Goal: Contribute content

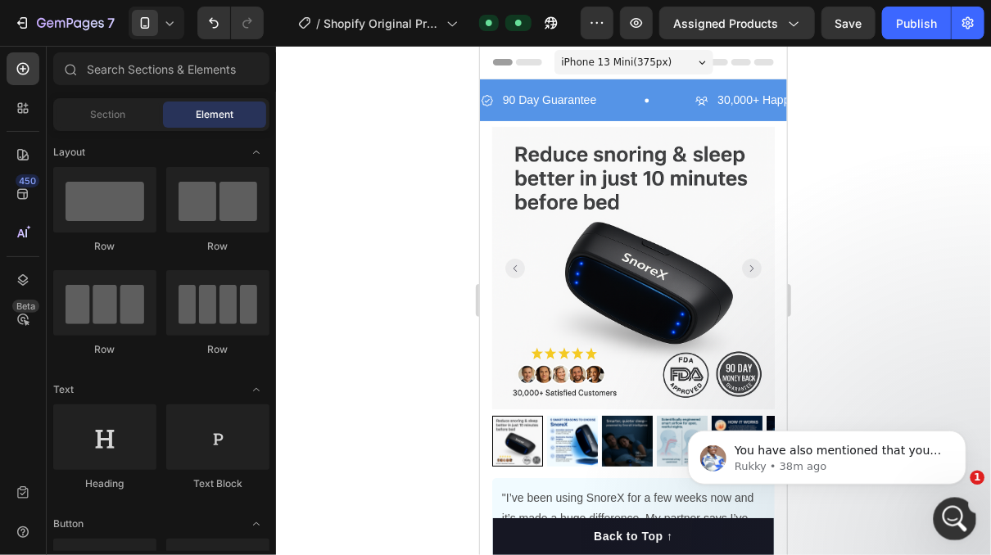
click at [950, 525] on icon "Open Intercom Messenger" at bounding box center [953, 517] width 27 height 27
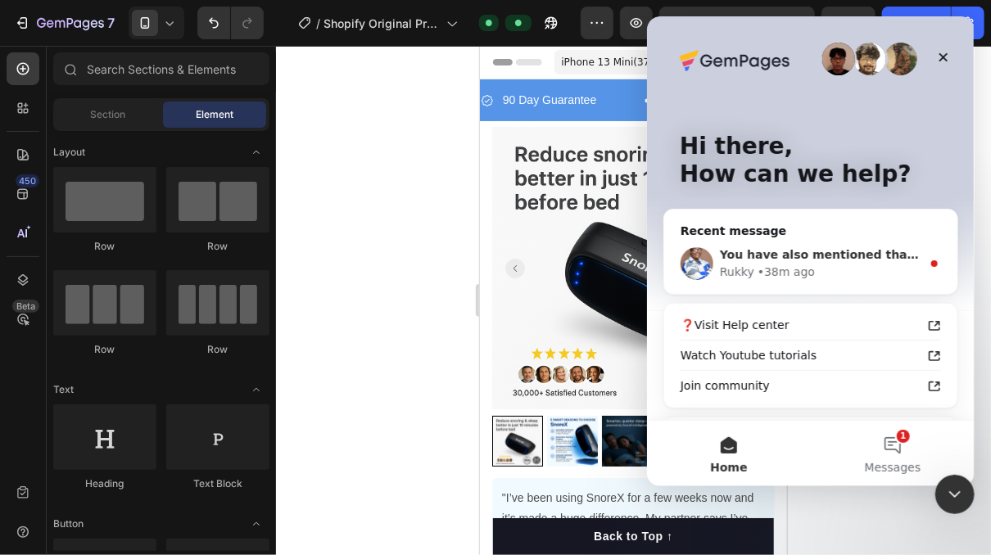
click at [822, 283] on div "You have also mentioned that your app rapi bundle is not showing on the page, d…" at bounding box center [810, 264] width 293 height 61
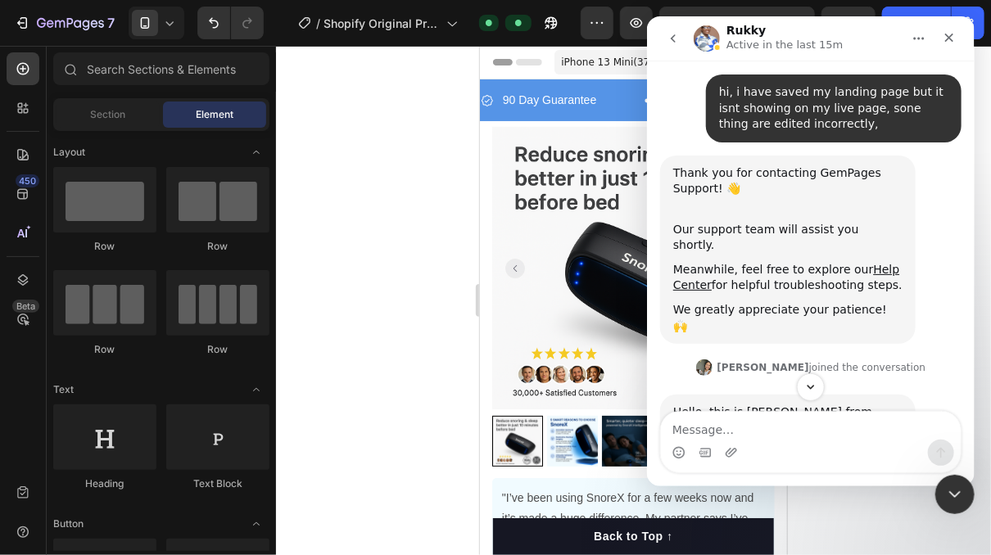
scroll to position [2, 0]
click at [802, 391] on button "Scroll to bottom" at bounding box center [810, 387] width 30 height 30
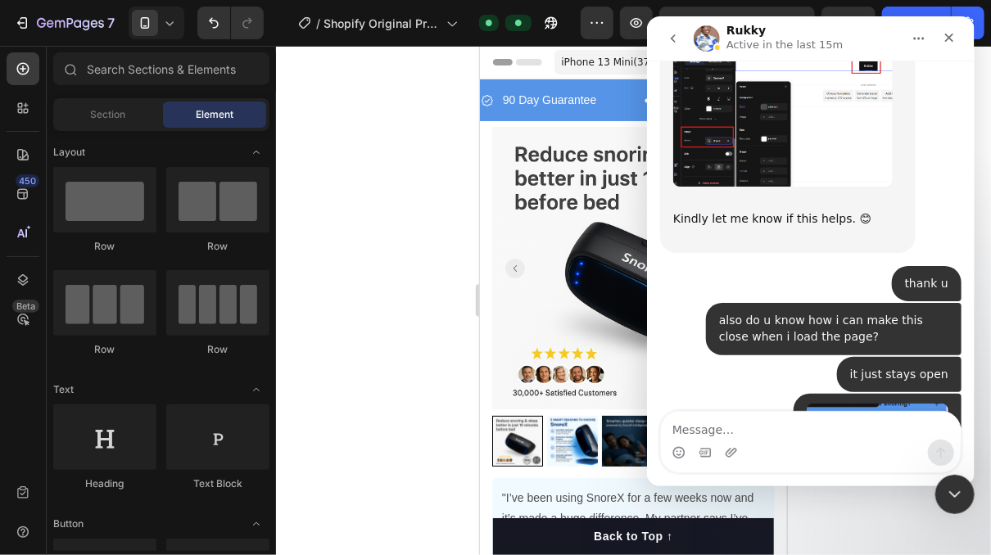
scroll to position [9861, 0]
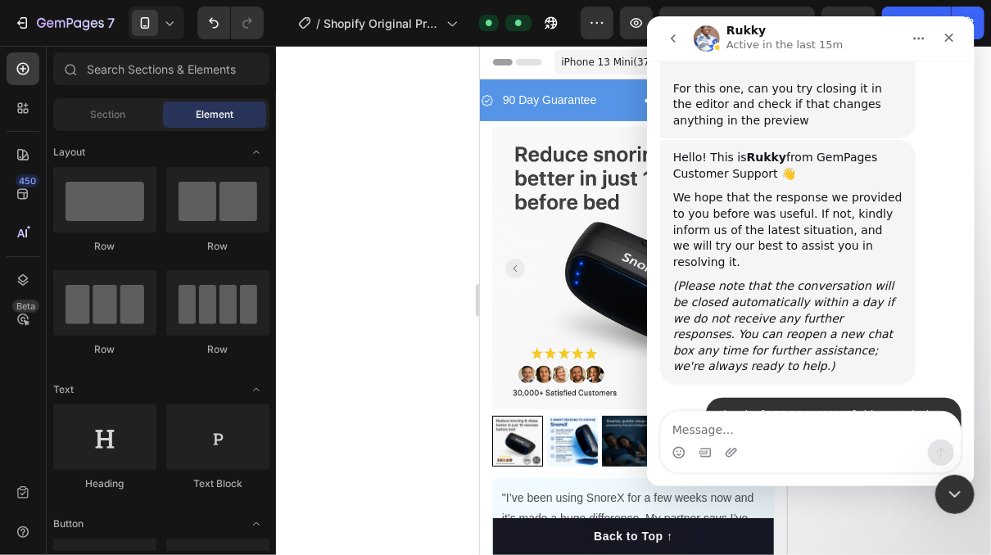
drag, startPoint x: 778, startPoint y: 315, endPoint x: 834, endPoint y: 315, distance: 55.7
drag, startPoint x: 846, startPoint y: 324, endPoint x: 803, endPoint y: 329, distance: 43.6
drag, startPoint x: 716, startPoint y: 333, endPoint x: 724, endPoint y: 337, distance: 8.8
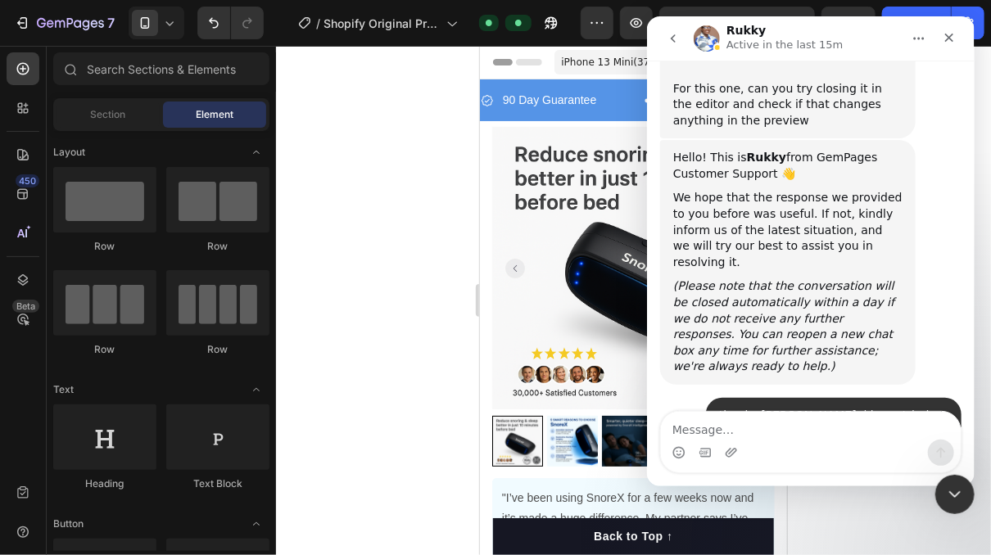
click at [435, 359] on div at bounding box center [633, 301] width 715 height 510
drag, startPoint x: 950, startPoint y: 37, endPoint x: 1598, endPoint y: 53, distance: 647.5
click at [950, 37] on icon "Close" at bounding box center [948, 37] width 13 height 13
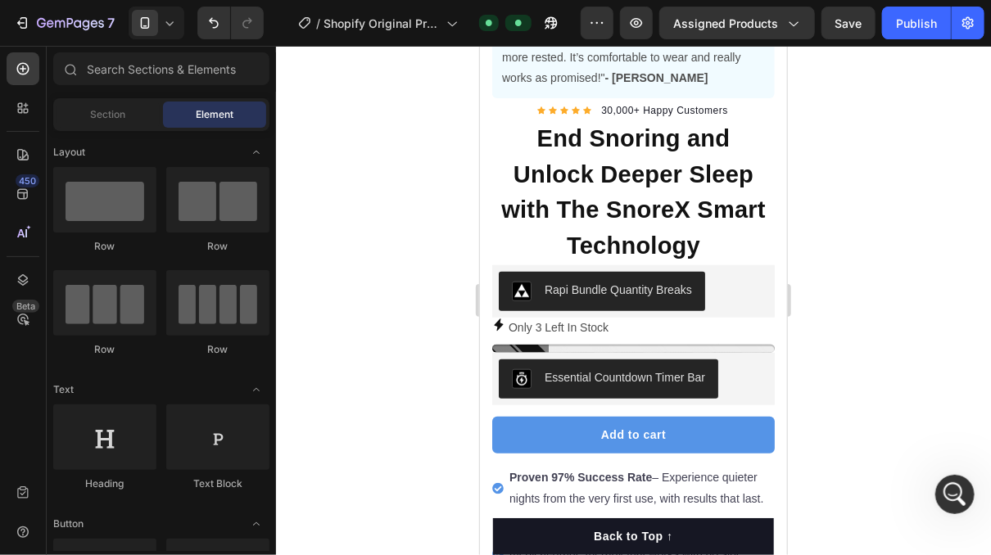
scroll to position [528, 0]
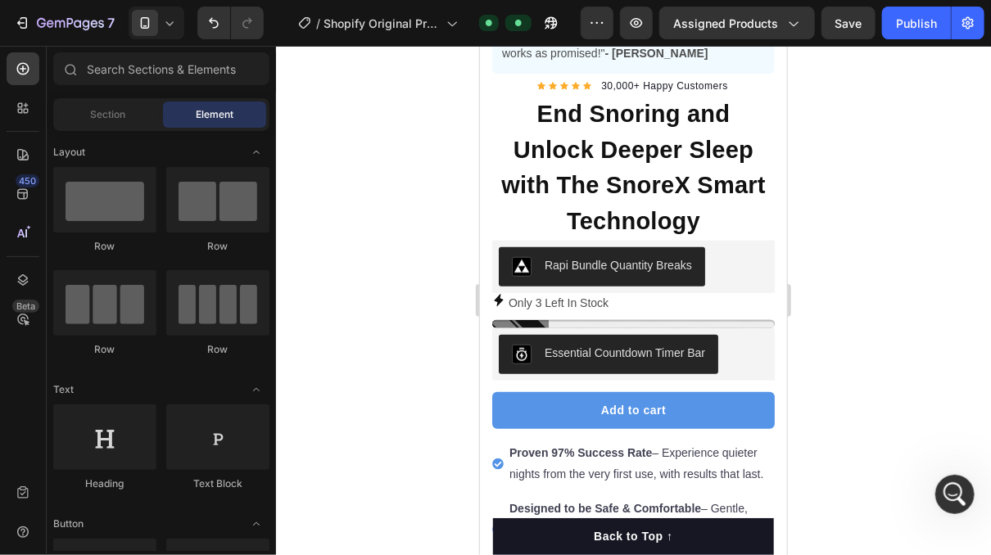
click at [952, 281] on div at bounding box center [633, 301] width 715 height 510
click at [955, 487] on icon "Open Intercom Messenger" at bounding box center [953, 492] width 27 height 27
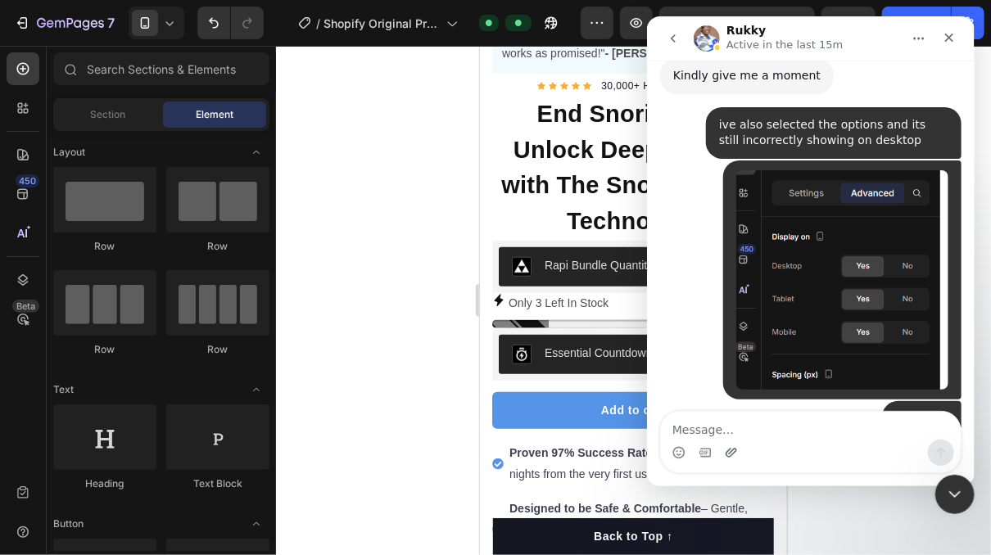
scroll to position [9861, 0]
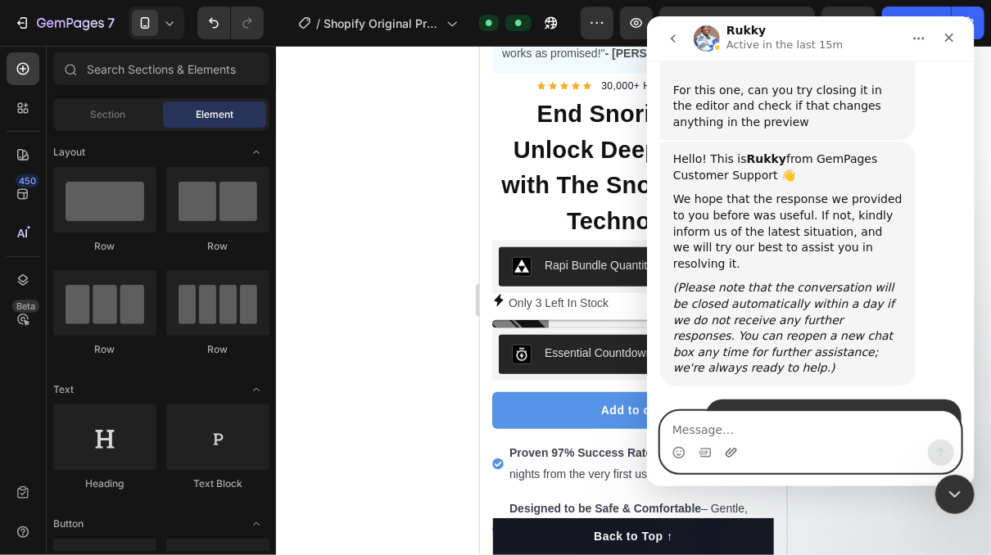
click at [725, 456] on icon "Upload attachment" at bounding box center [730, 452] width 11 height 9
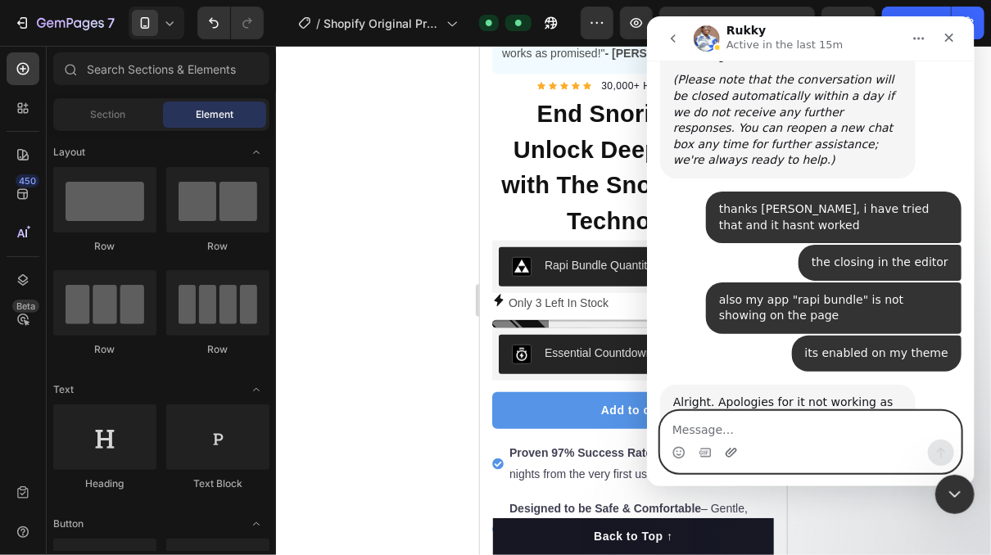
scroll to position [10110, 0]
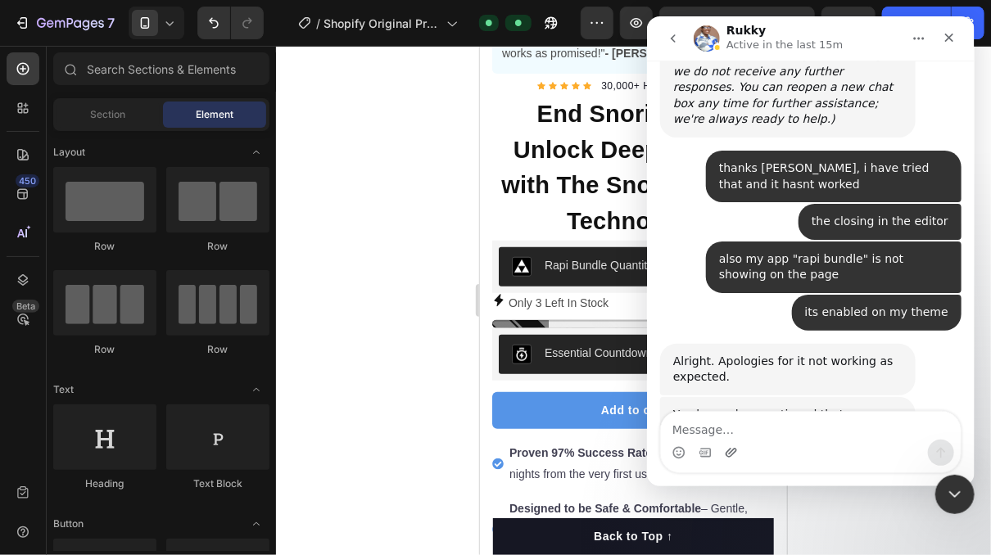
click at [386, 297] on div at bounding box center [633, 301] width 715 height 510
click at [393, 319] on div at bounding box center [633, 301] width 715 height 510
click at [945, 38] on icon "Close" at bounding box center [948, 37] width 13 height 13
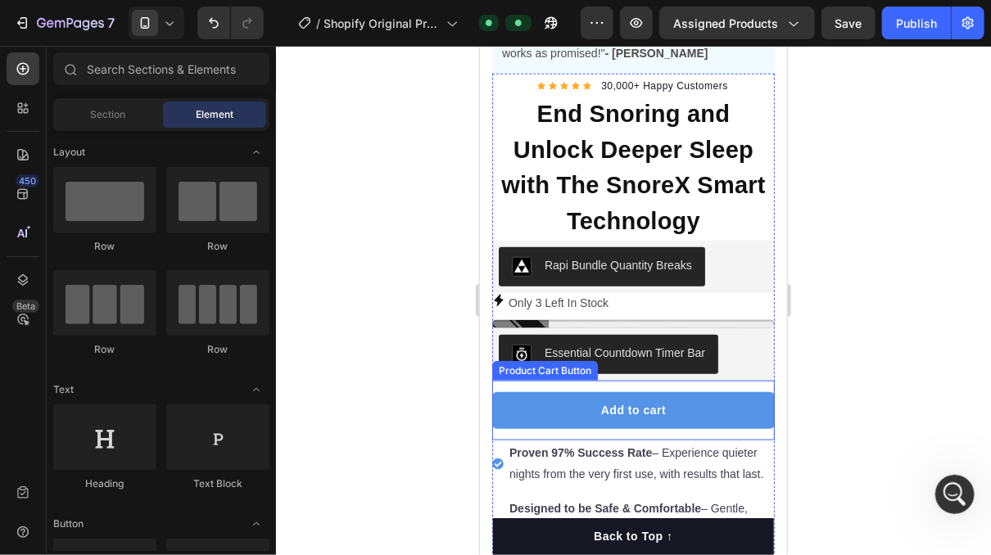
click at [703, 397] on button "Add to cart" at bounding box center [633, 410] width 283 height 37
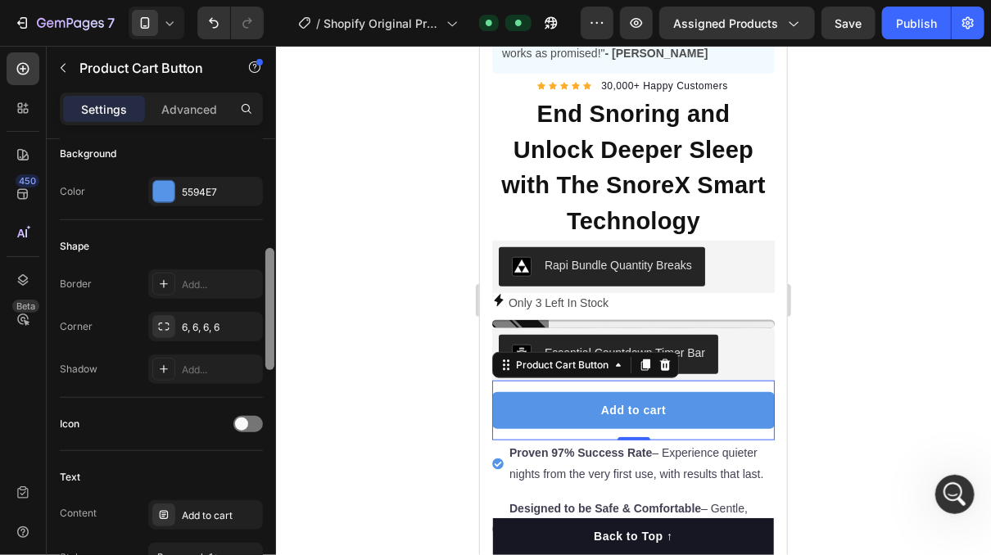
drag, startPoint x: 270, startPoint y: 238, endPoint x: 265, endPoint y: 340, distance: 102.5
click at [265, 342] on div at bounding box center [269, 309] width 9 height 122
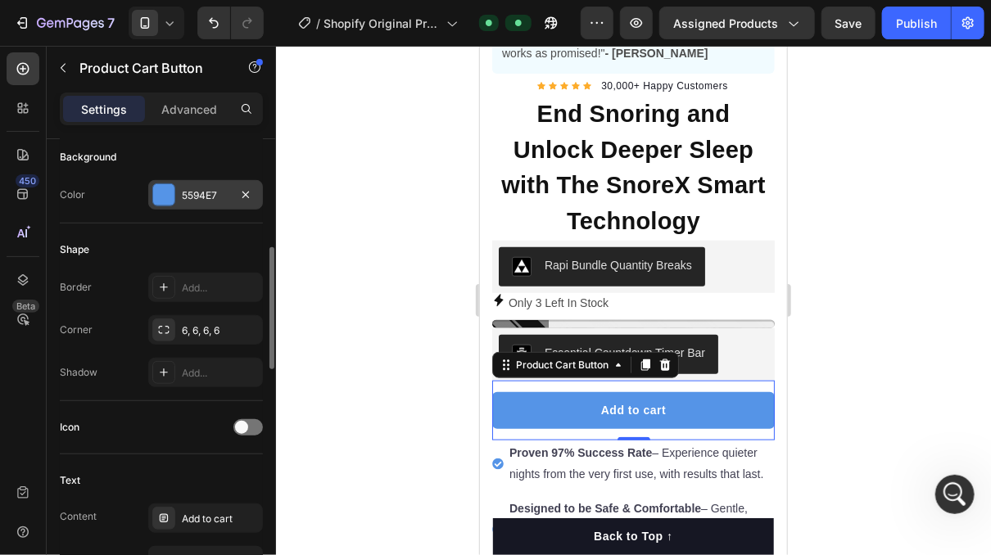
click at [210, 197] on div "5594E7" at bounding box center [206, 195] width 48 height 15
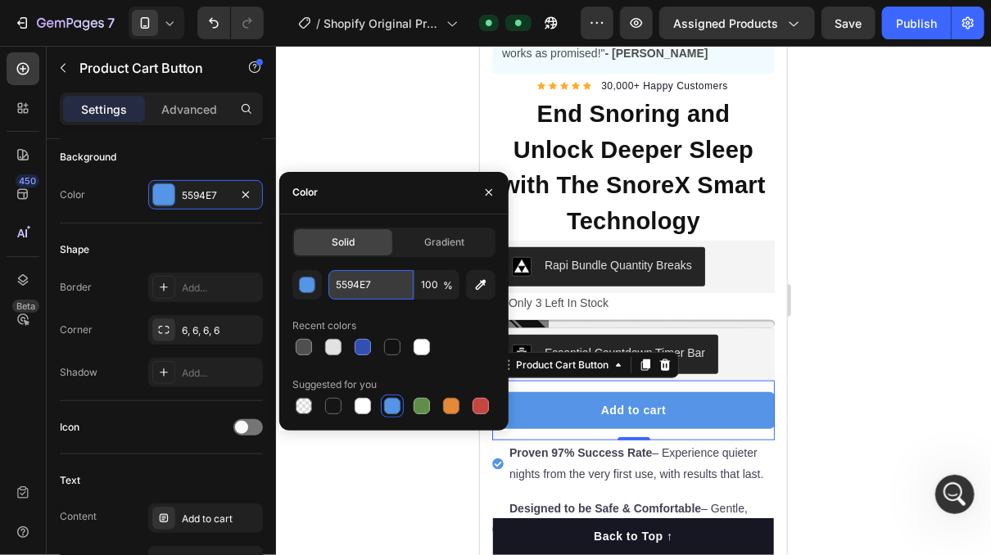
click at [353, 293] on input "5594E7" at bounding box center [371, 284] width 85 height 29
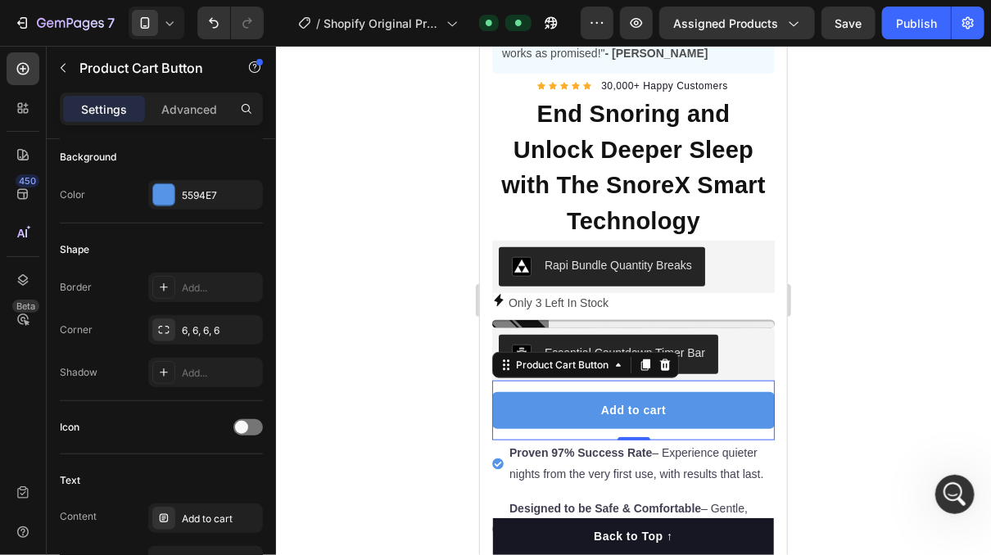
click at [395, 77] on div at bounding box center [633, 301] width 715 height 510
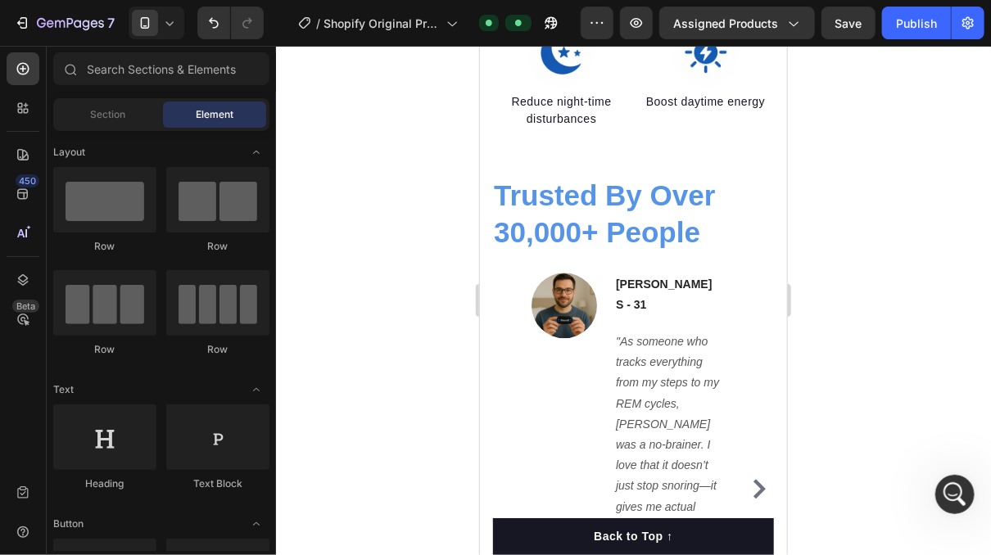
scroll to position [1431, 0]
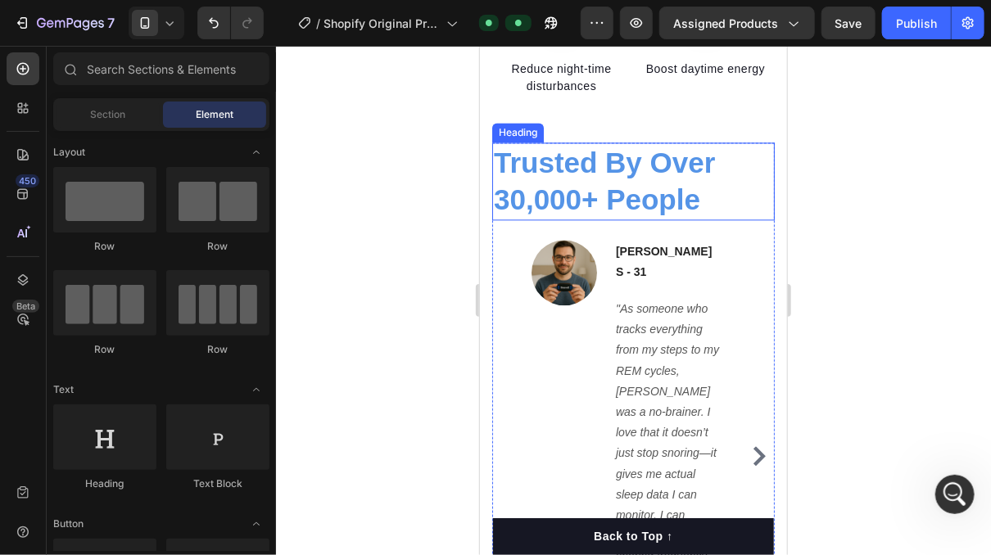
click at [669, 180] on h2 "Trusted By Over 30,000+ People" at bounding box center [633, 181] width 283 height 78
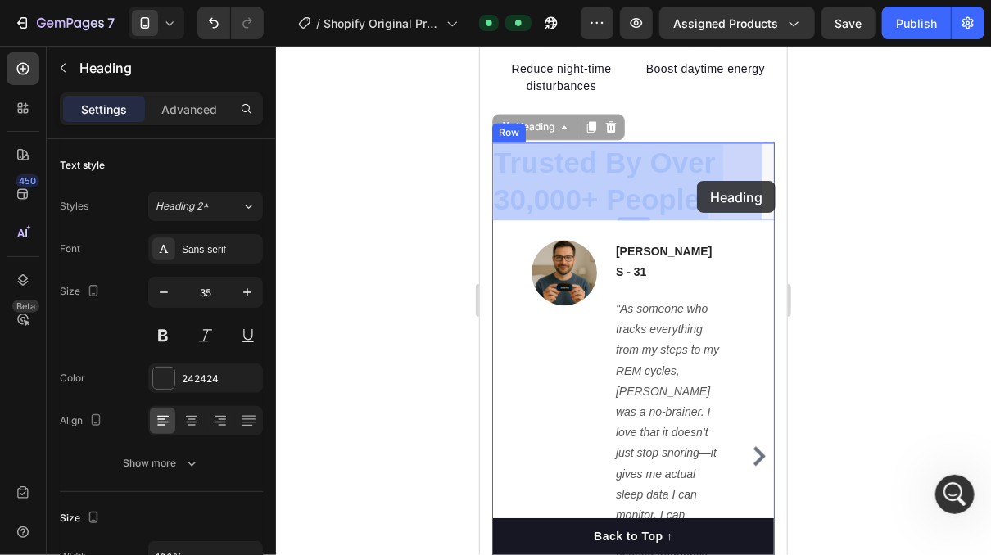
drag, startPoint x: 669, startPoint y: 180, endPoint x: 696, endPoint y: 180, distance: 27.0
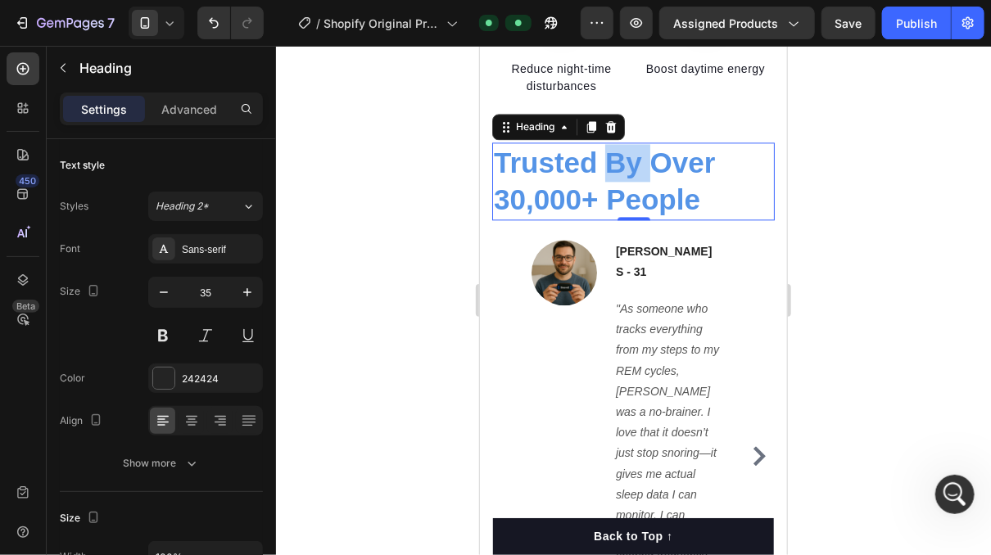
click at [626, 170] on span "Trusted By Over 30,000+ People" at bounding box center [603, 181] width 221 height 70
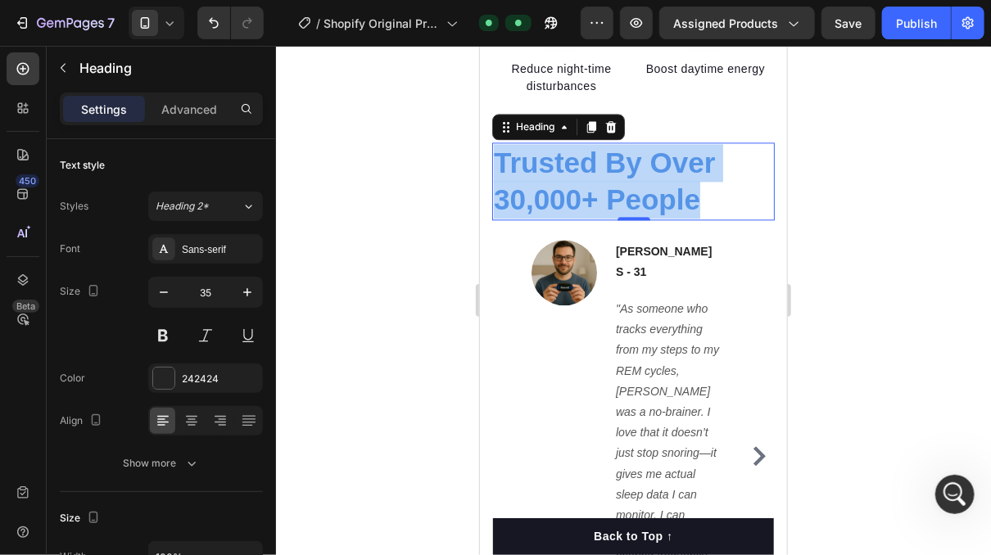
click at [626, 170] on span "Trusted By Over 30,000+ People" at bounding box center [603, 181] width 221 height 70
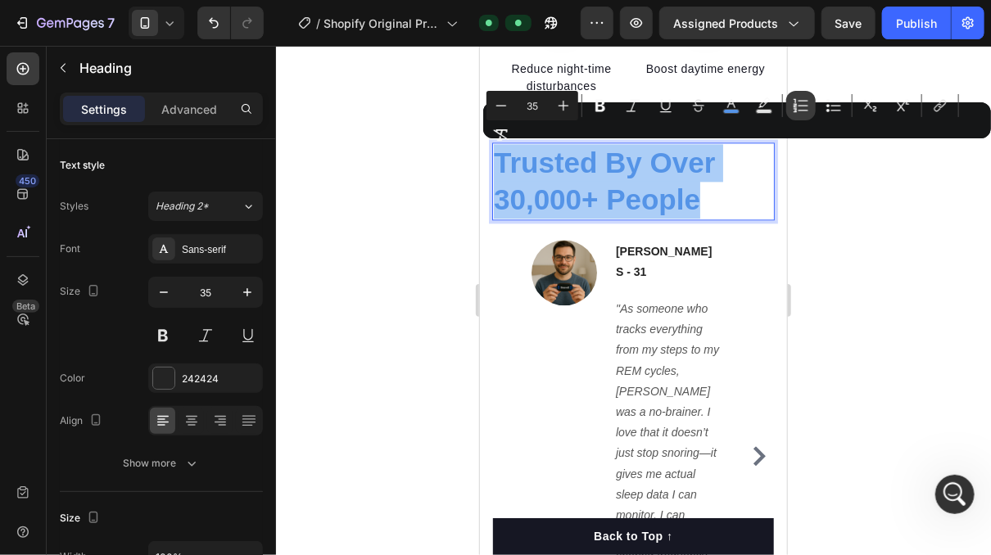
click at [805, 107] on icon "Editor contextual toolbar" at bounding box center [801, 105] width 16 height 16
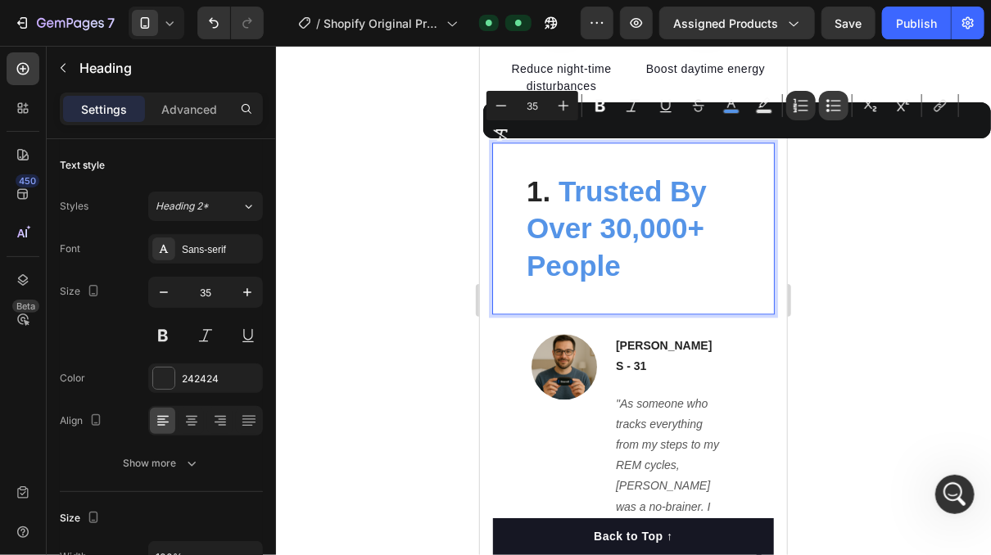
click at [832, 115] on button "Bulleted List" at bounding box center [833, 105] width 29 height 29
click at [832, 114] on button "Bulleted List" at bounding box center [833, 105] width 29 height 29
type input "35"
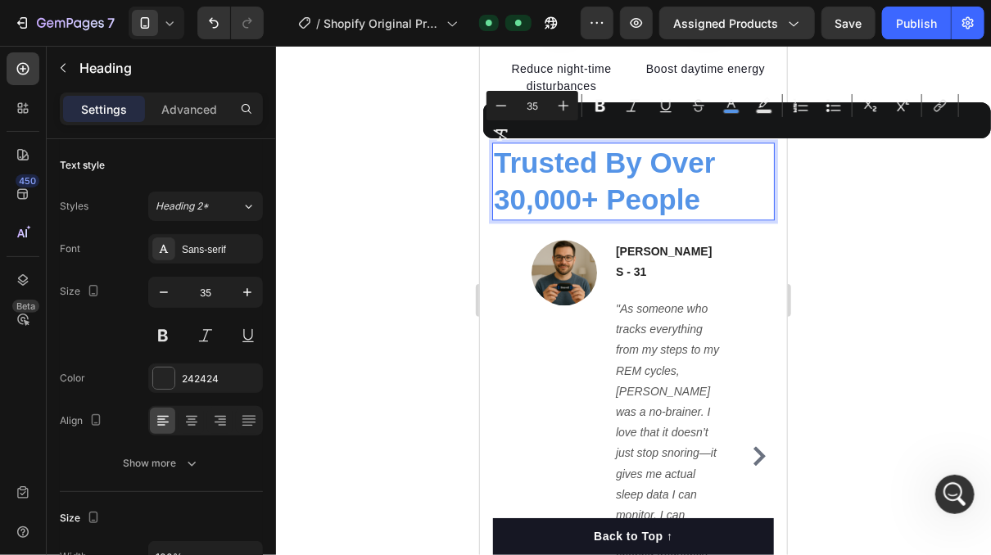
click at [667, 170] on span "Trusted By Over 30,000+ People" at bounding box center [603, 181] width 221 height 70
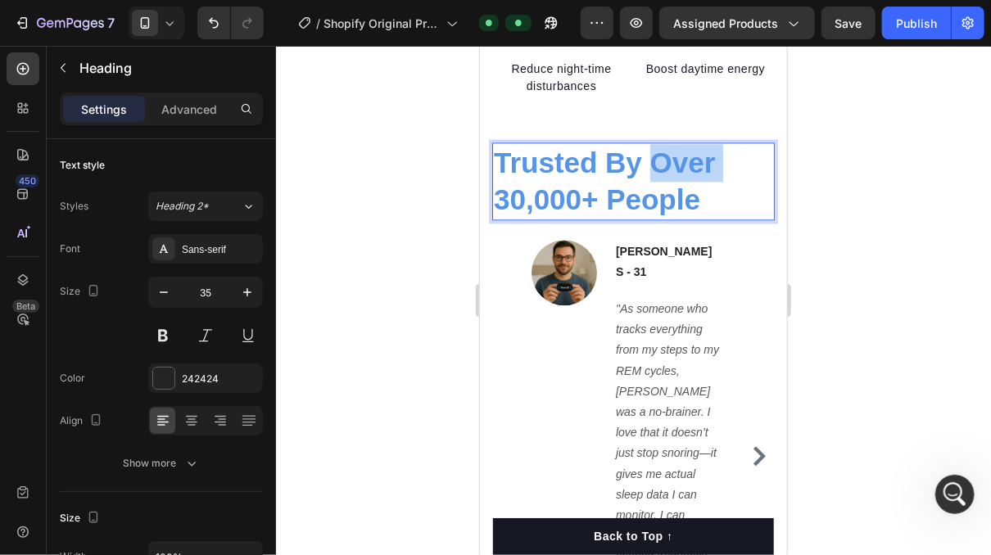
click at [667, 170] on span "Trusted By Over 30,000+ People" at bounding box center [603, 181] width 221 height 70
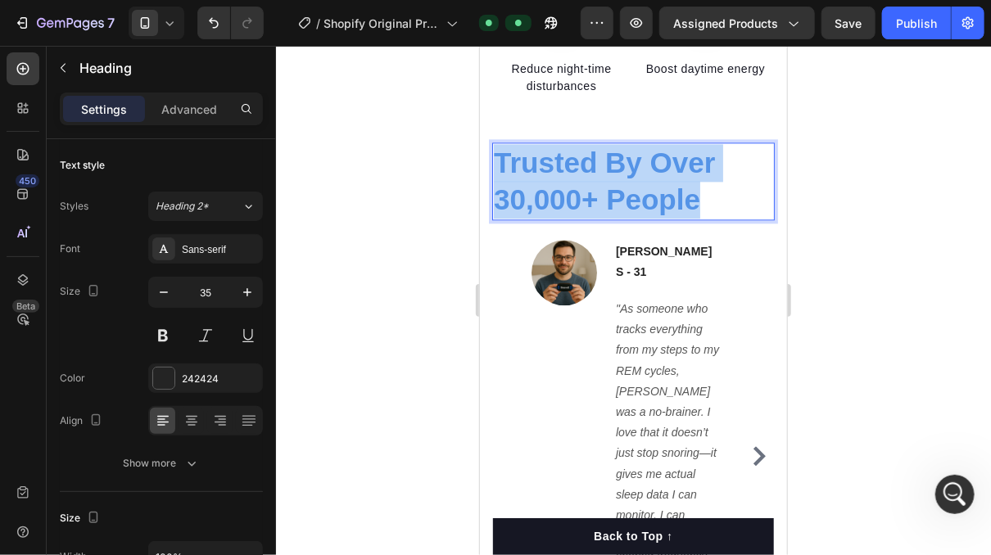
click at [667, 170] on span "Trusted By Over 30,000+ People" at bounding box center [603, 181] width 221 height 70
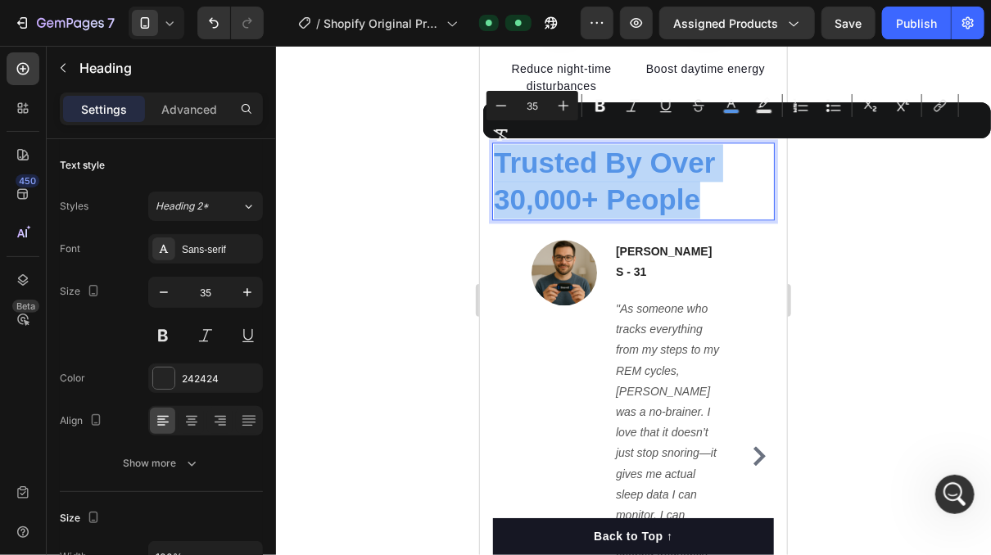
click at [614, 184] on span "Trusted By Over 30,000+ People" at bounding box center [603, 181] width 221 height 70
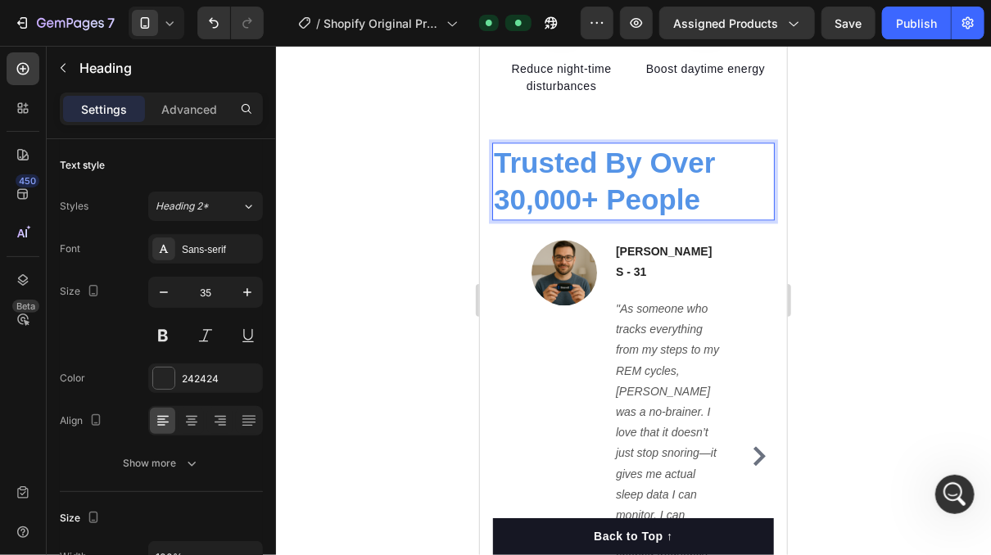
click at [493, 188] on span "Trusted By Over 30,000+ People" at bounding box center [603, 181] width 221 height 70
click at [517, 164] on span "Trusted By Over 30,000+ People" at bounding box center [603, 181] width 221 height 70
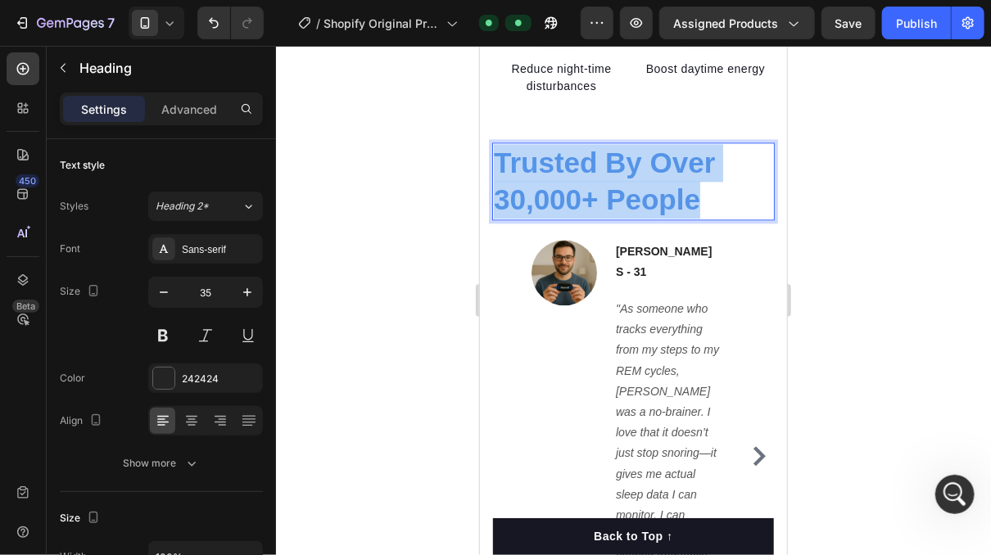
click at [517, 164] on span "Trusted By Over 30,000+ People" at bounding box center [603, 181] width 221 height 70
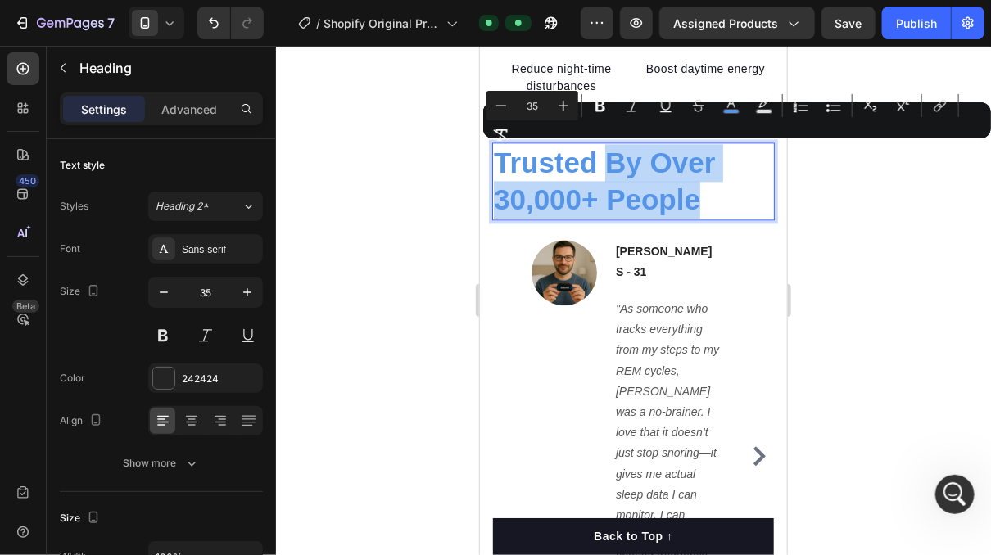
drag, startPoint x: 604, startPoint y: 165, endPoint x: 726, endPoint y: 184, distance: 123.7
click at [726, 184] on p "Trusted By Over 30,000+ People" at bounding box center [632, 180] width 279 height 75
click at [658, 161] on span "Trusted By Over 30,000+ People" at bounding box center [603, 181] width 221 height 70
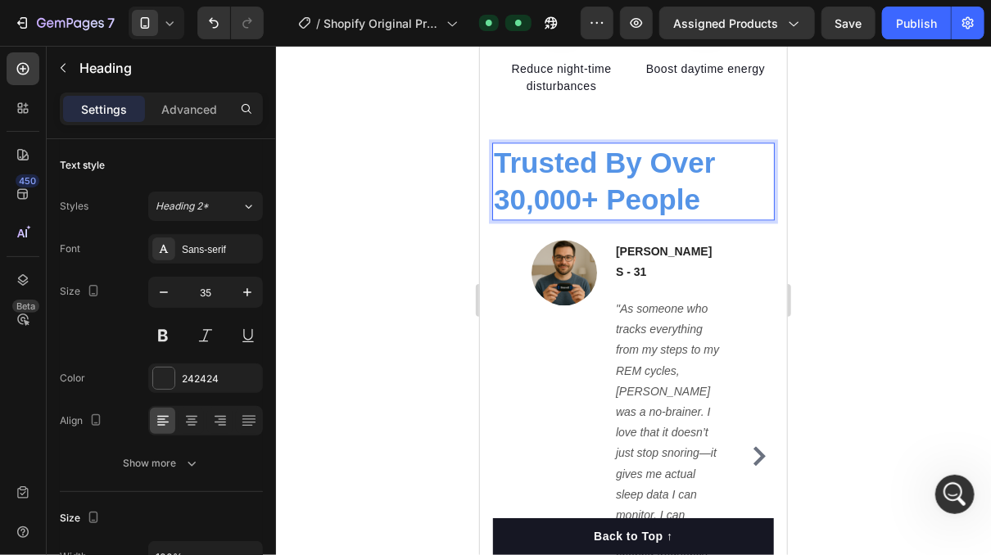
click at [655, 164] on span "Trusted By Over 30,000+ People" at bounding box center [603, 181] width 221 height 70
click at [528, 188] on span "Trusted By Over 30,000+ People" at bounding box center [603, 181] width 221 height 70
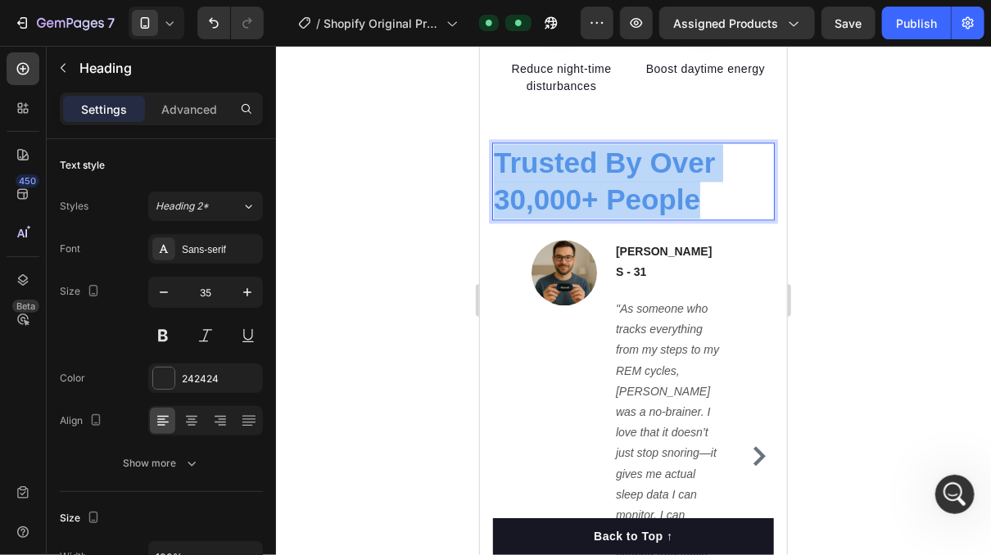
click at [528, 188] on span "Trusted By Over 30,000+ People" at bounding box center [603, 181] width 221 height 70
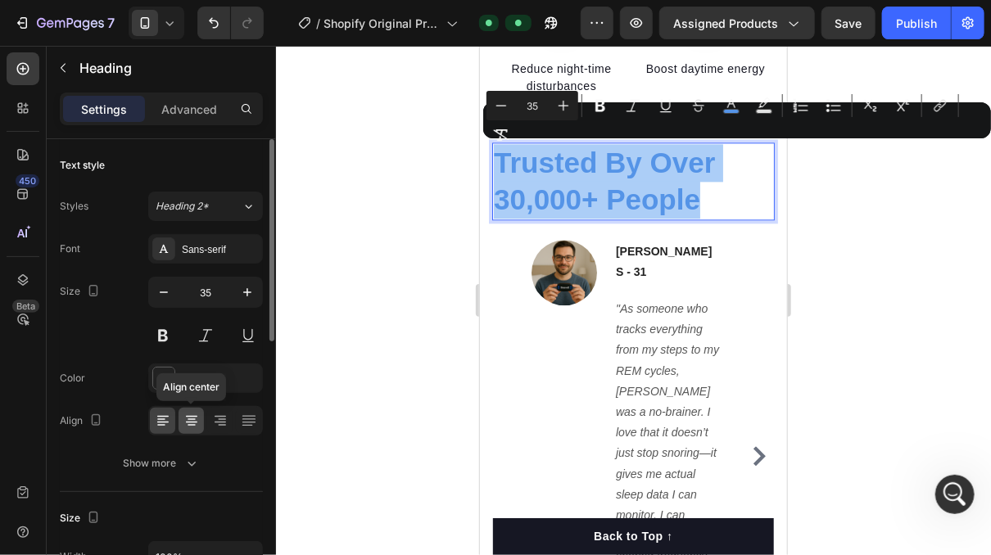
click at [190, 423] on icon at bounding box center [192, 421] width 16 height 16
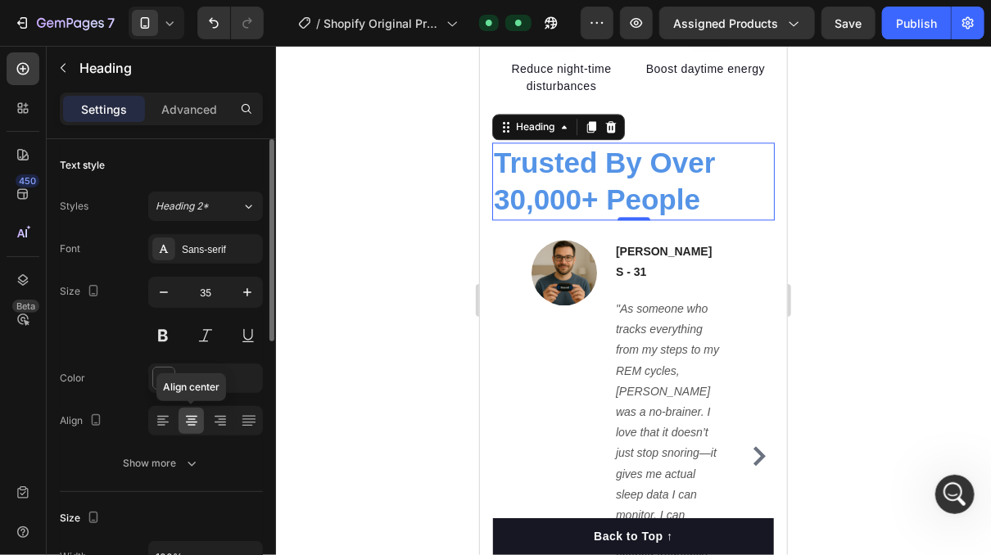
click at [189, 427] on icon at bounding box center [192, 421] width 16 height 16
click at [518, 196] on span "Trusted By Over 30,000+ People" at bounding box center [603, 181] width 221 height 70
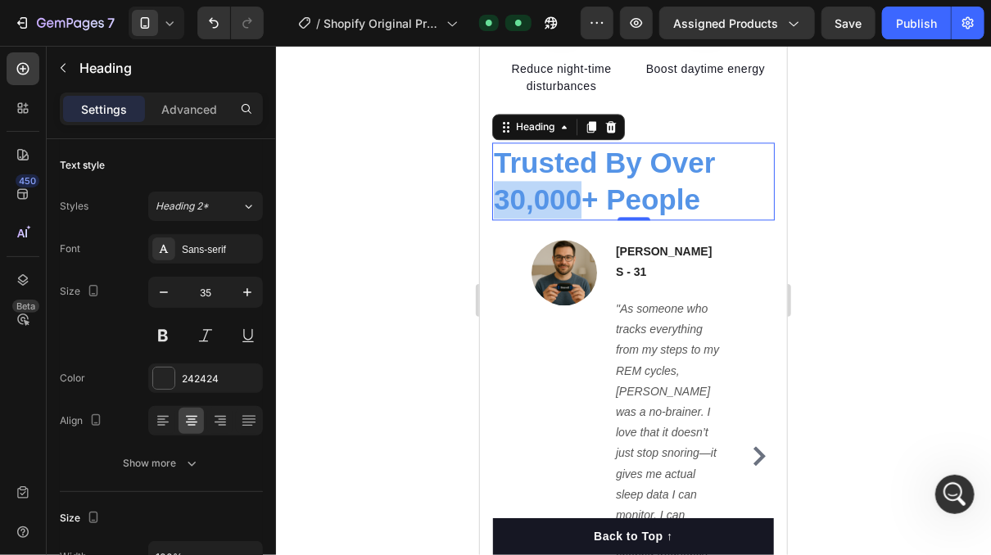
click at [518, 196] on span "Trusted By Over 30,000+ People" at bounding box center [603, 181] width 221 height 70
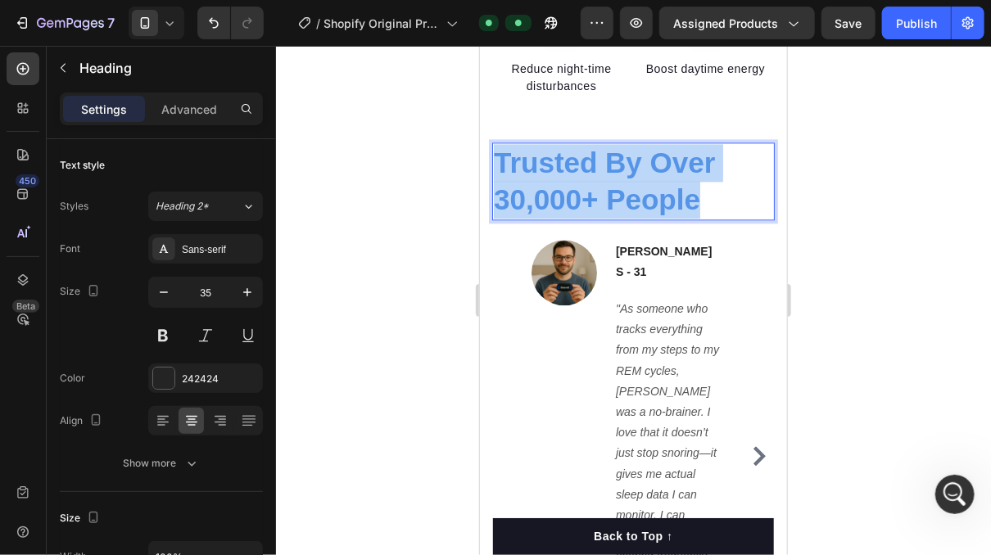
click at [518, 196] on span "Trusted By Over 30,000+ People" at bounding box center [603, 181] width 221 height 70
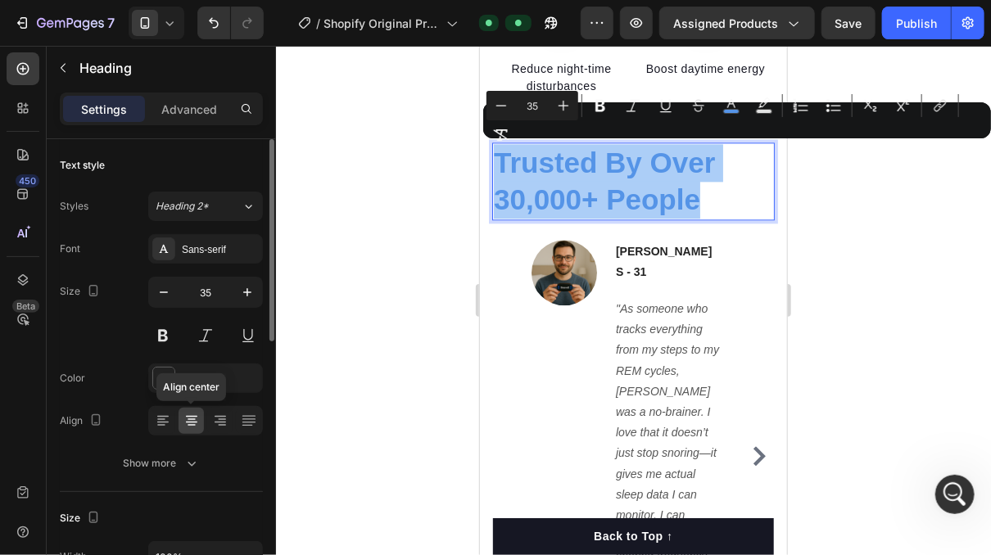
click at [192, 416] on icon at bounding box center [191, 417] width 11 height 2
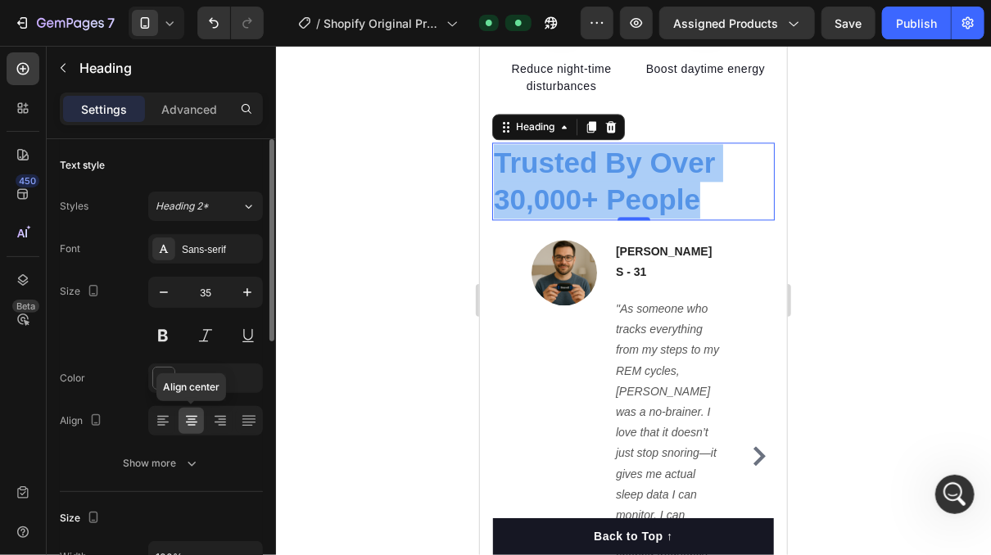
click at [192, 416] on icon at bounding box center [191, 417] width 11 height 2
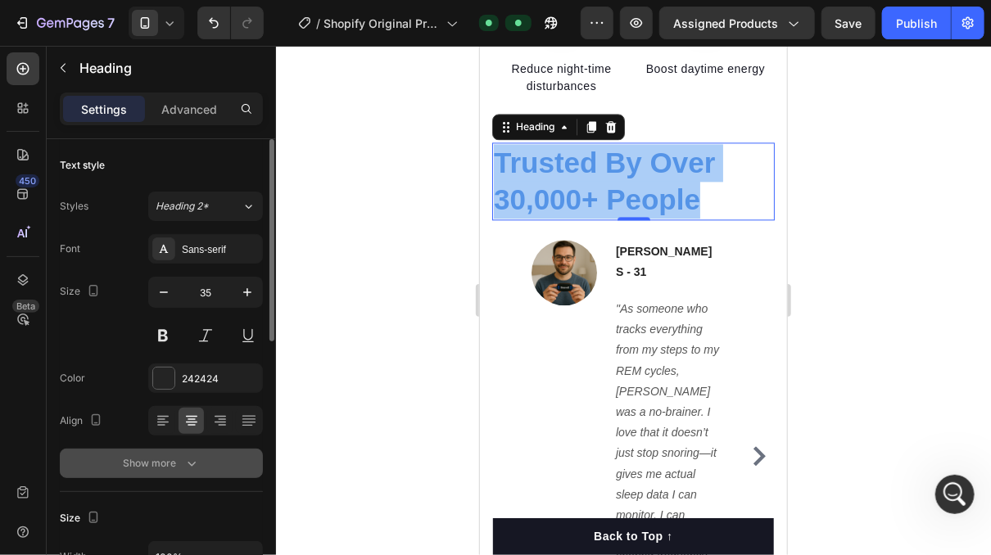
click at [181, 459] on div "Show more" at bounding box center [162, 464] width 76 height 16
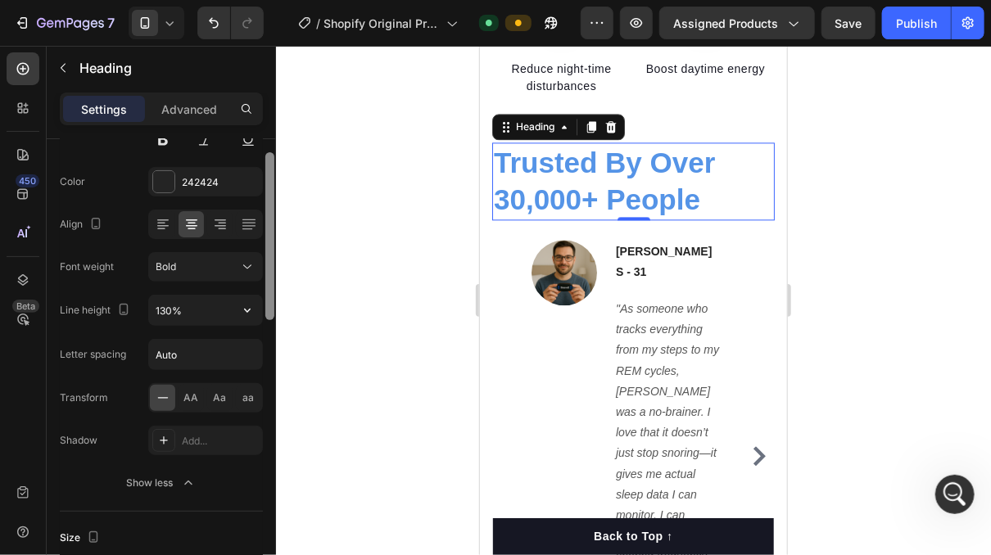
scroll to position [0, 0]
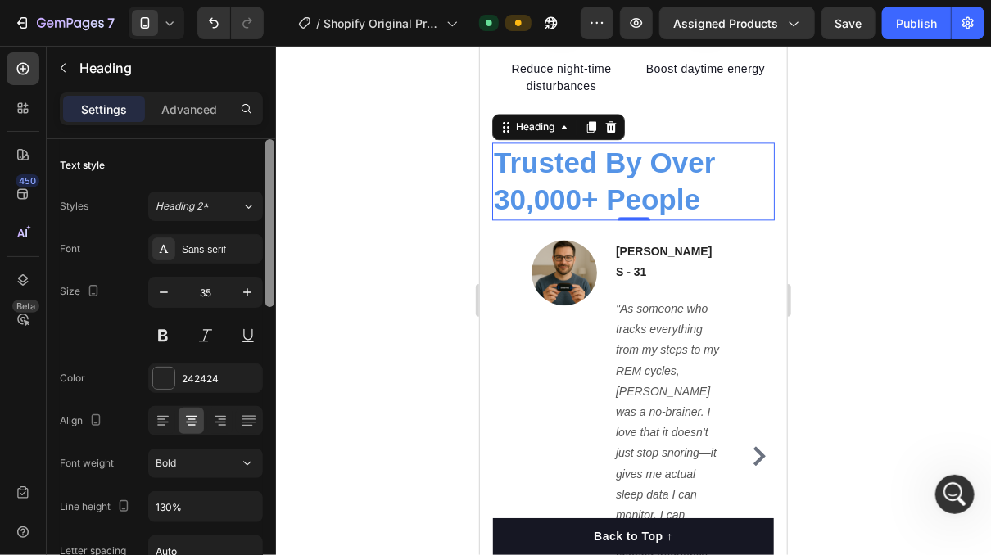
drag, startPoint x: 270, startPoint y: 271, endPoint x: 240, endPoint y: 179, distance: 97.2
click at [240, 178] on div "Text style Styles Heading 2* Font Sans-serif Size 35 Color 242424 Align Font we…" at bounding box center [161, 370] width 229 height 463
click at [587, 194] on span "Trusted By Over 30,000+ People" at bounding box center [603, 181] width 221 height 70
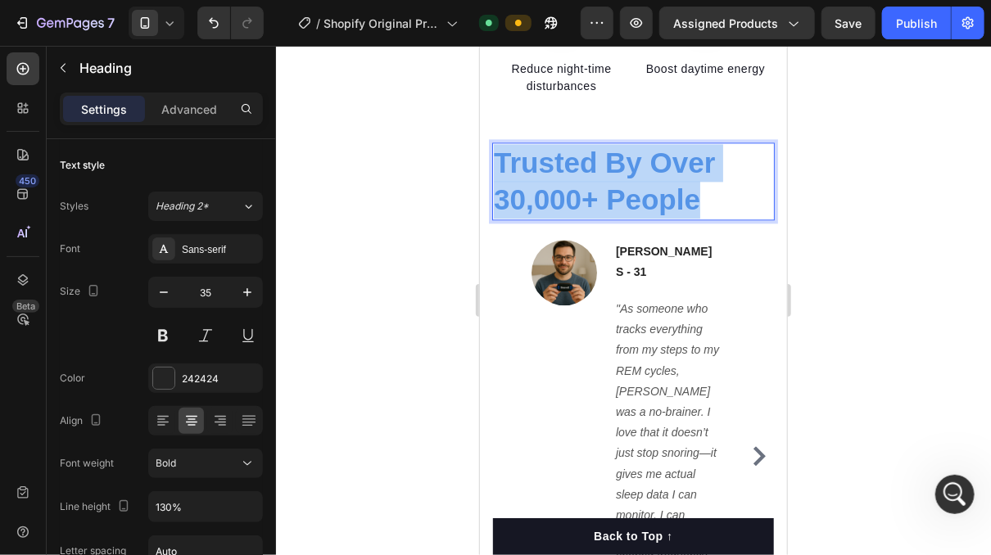
click at [587, 194] on span "Trusted By Over 30,000+ People" at bounding box center [603, 181] width 221 height 70
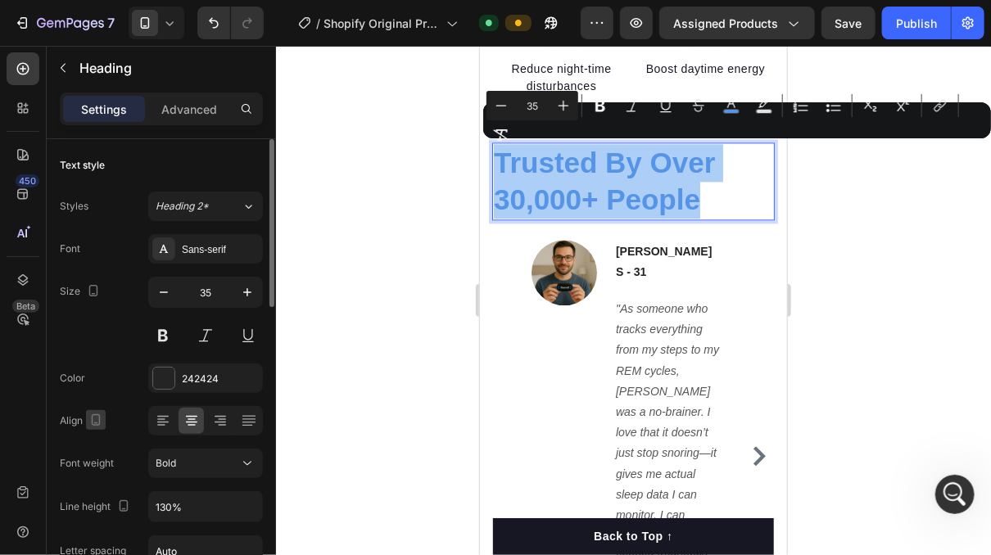
click at [105, 423] on div "Align" at bounding box center [161, 420] width 203 height 29
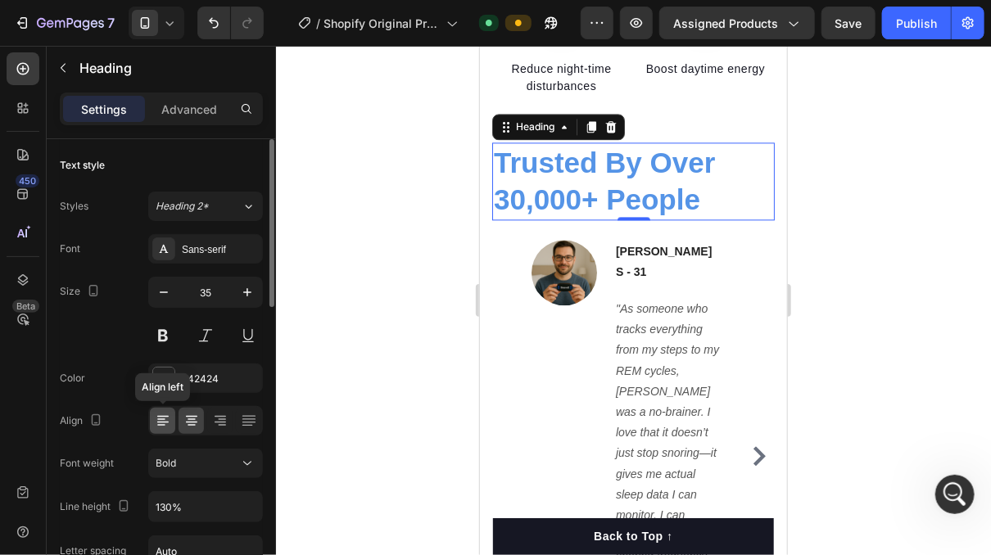
click at [162, 418] on icon at bounding box center [163, 421] width 16 height 16
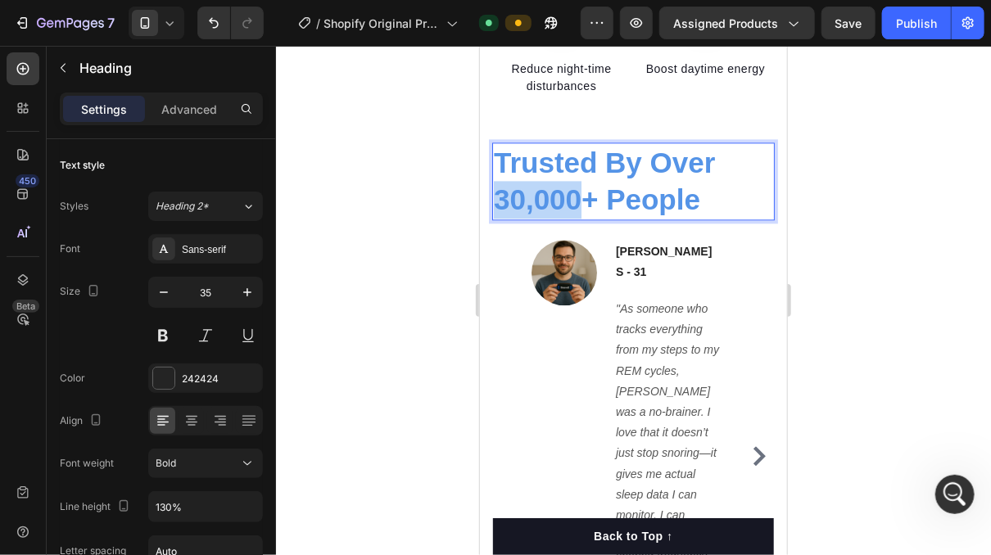
click at [539, 183] on span "Trusted By Over 30,000+ People" at bounding box center [603, 181] width 221 height 70
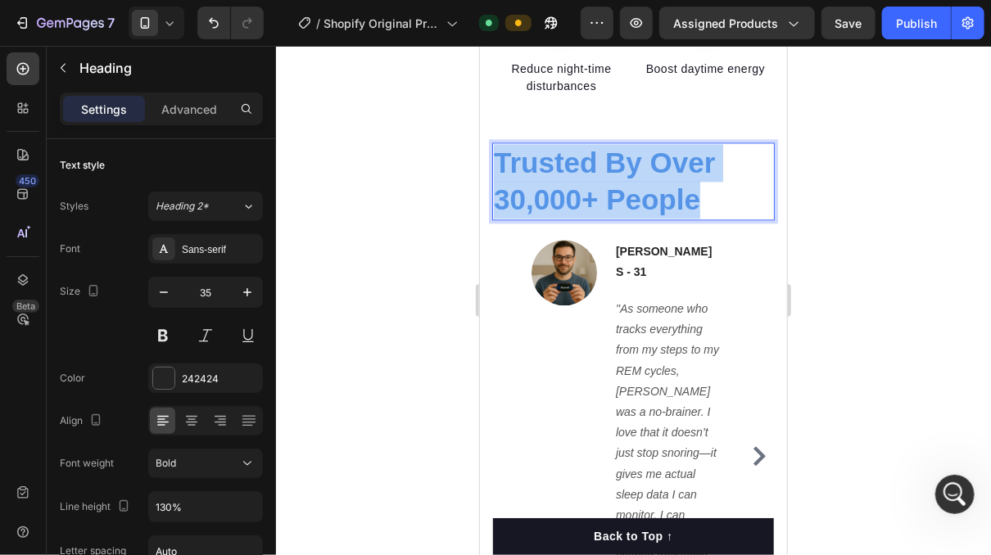
click at [539, 183] on span "Trusted By Over 30,000+ People" at bounding box center [603, 181] width 221 height 70
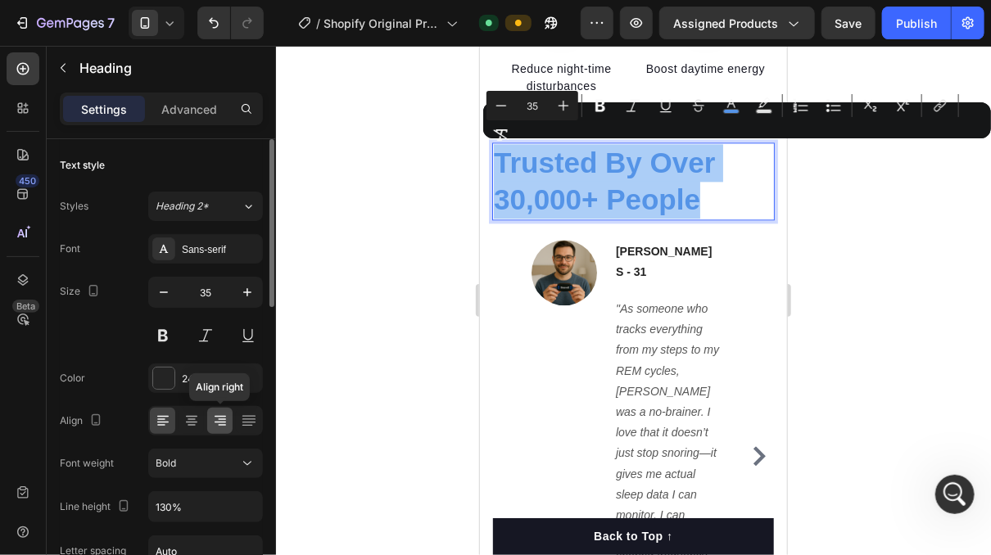
click at [223, 413] on icon at bounding box center [220, 421] width 16 height 16
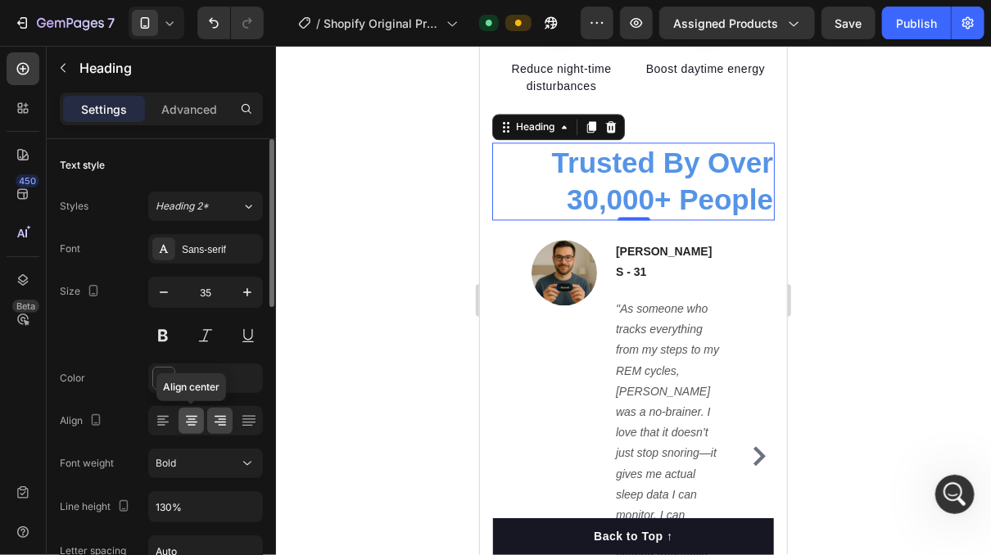
click at [194, 419] on icon at bounding box center [192, 420] width 8 height 2
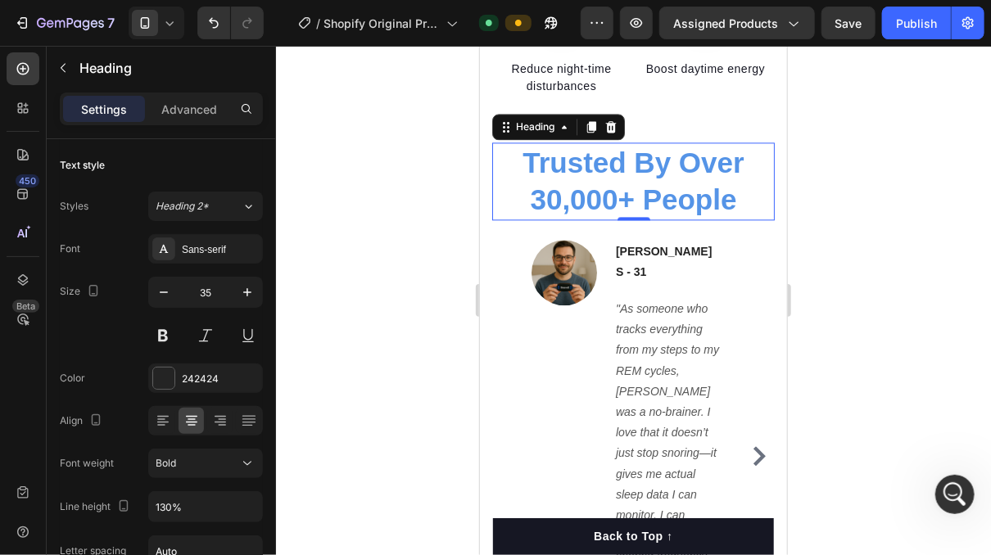
click at [376, 316] on div at bounding box center [633, 301] width 715 height 510
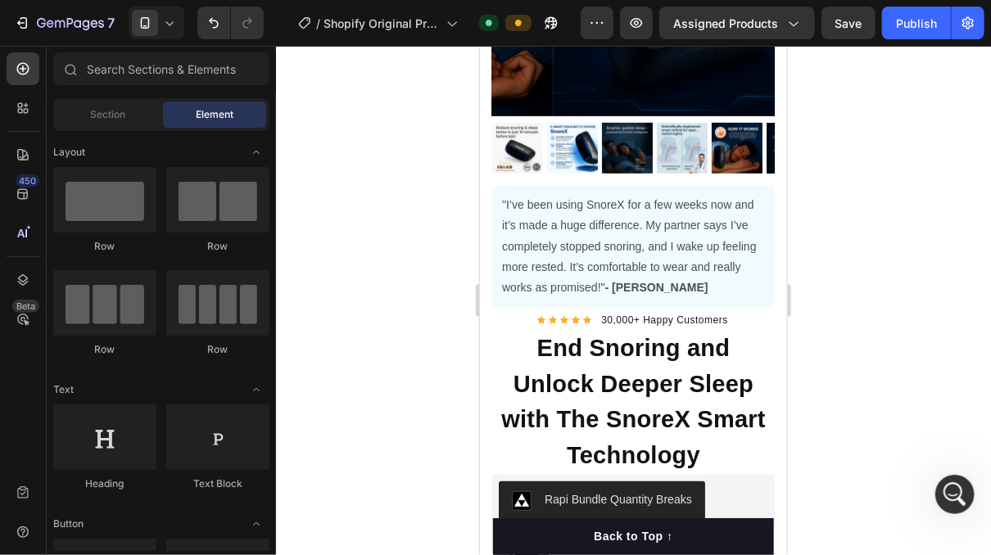
scroll to position [285, 0]
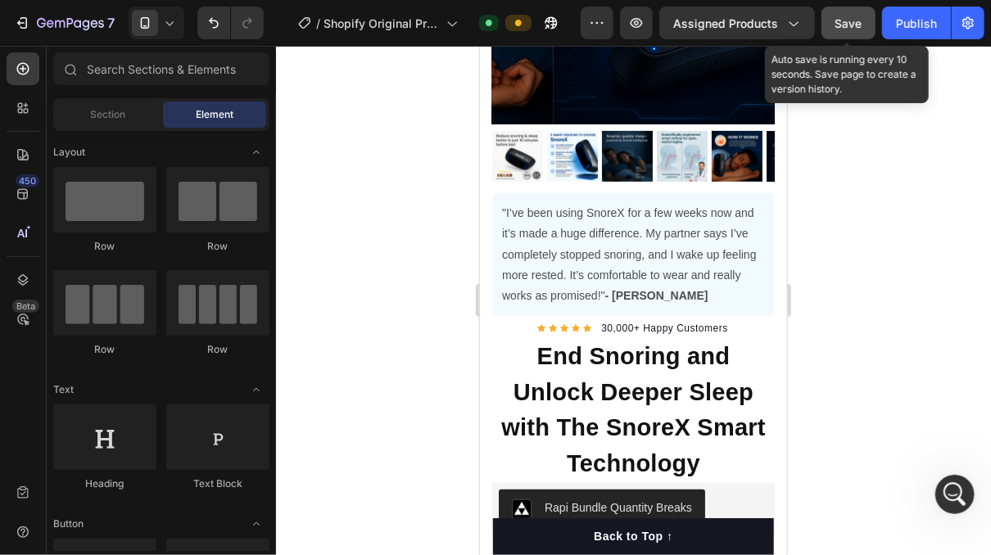
click at [842, 30] on div "Save" at bounding box center [849, 23] width 27 height 17
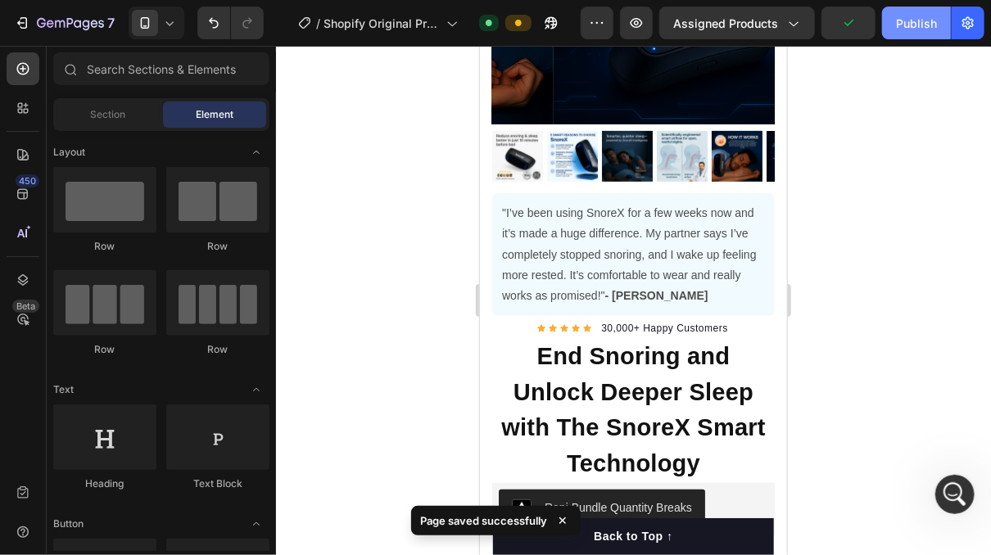
click at [927, 19] on div "Publish" at bounding box center [916, 23] width 41 height 17
